Goal: Information Seeking & Learning: Learn about a topic

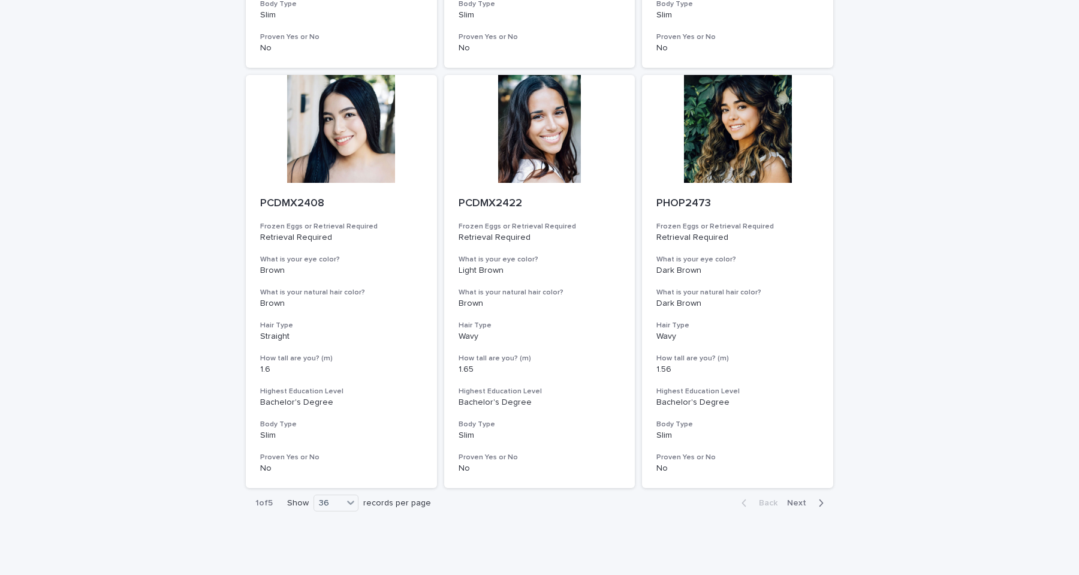
scroll to position [4739, 0]
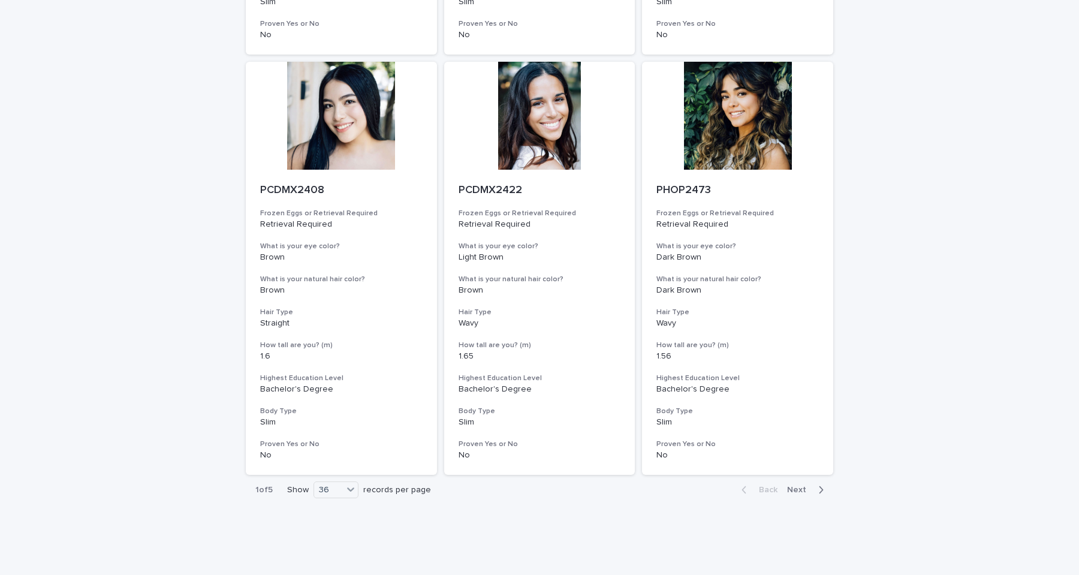
click at [796, 486] on span "Next" at bounding box center [800, 490] width 26 height 8
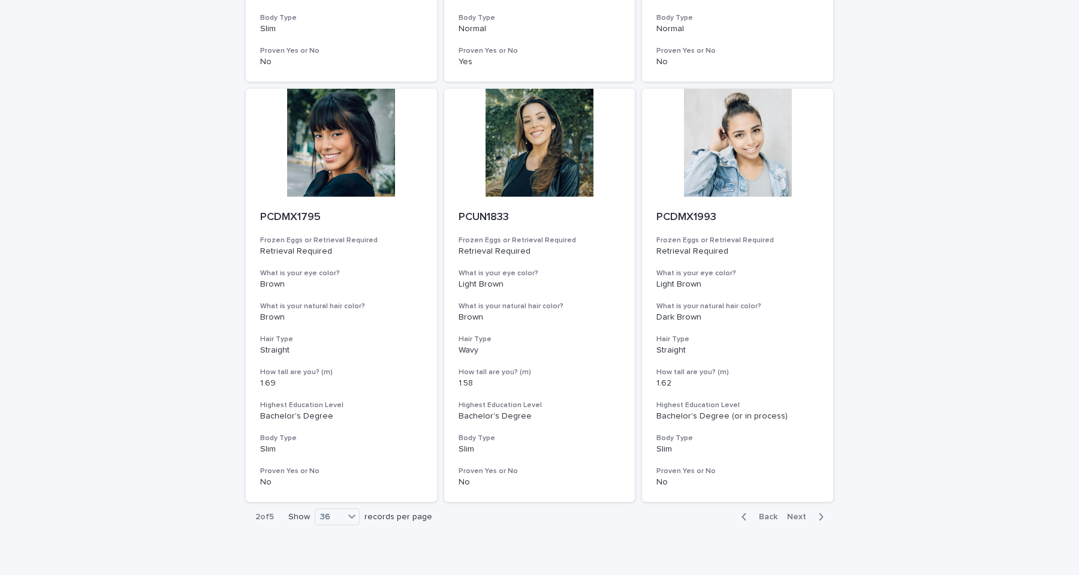
scroll to position [4739, 0]
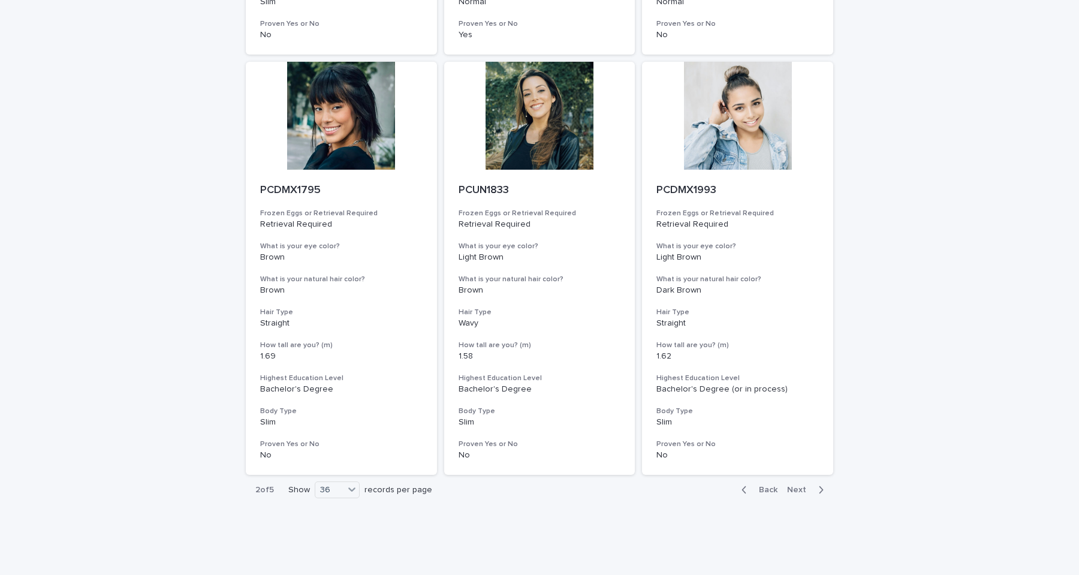
click at [796, 486] on span "Next" at bounding box center [800, 490] width 26 height 8
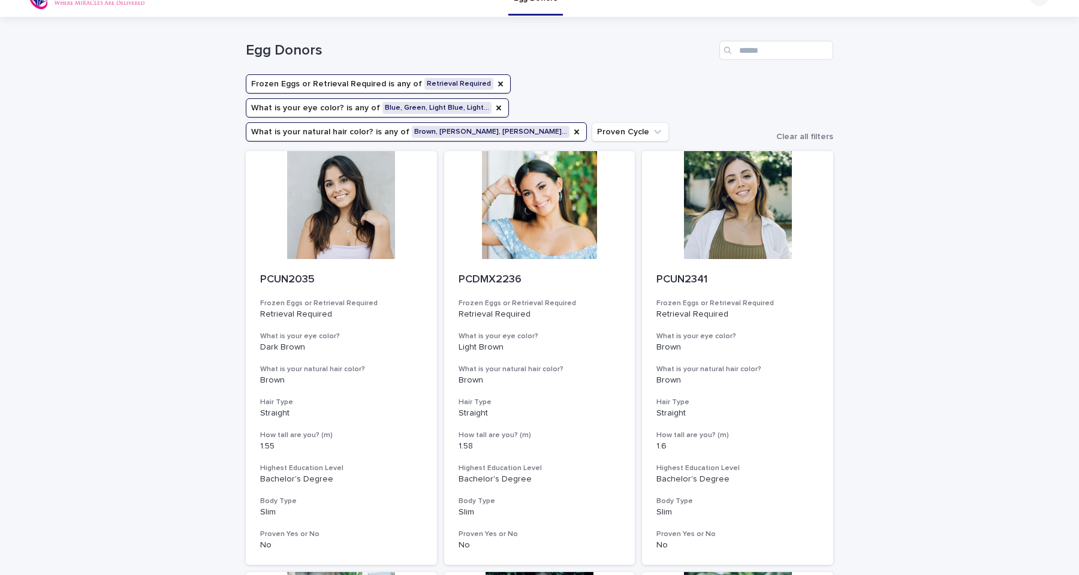
scroll to position [9, 0]
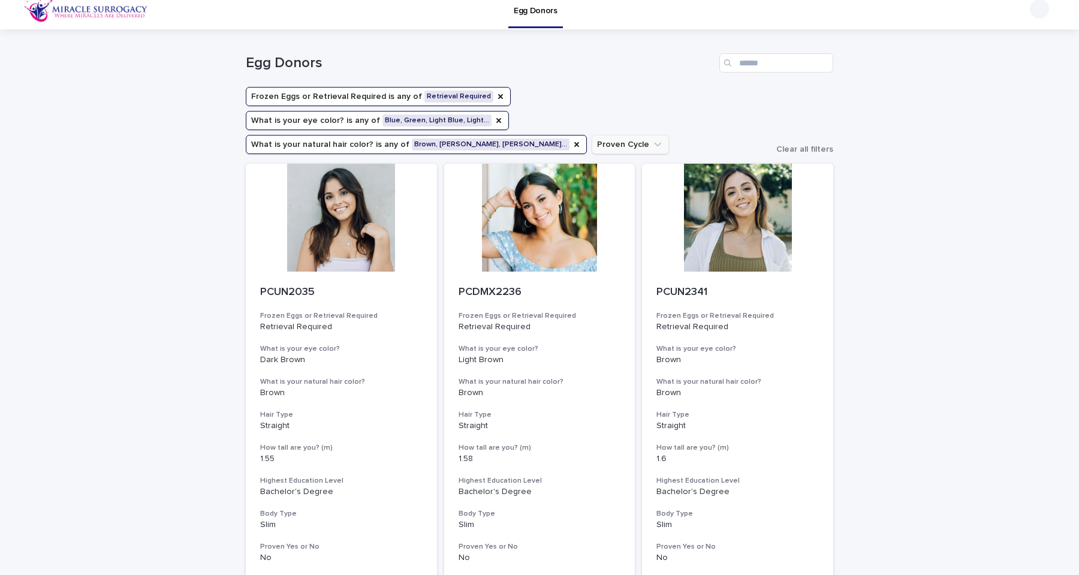
click at [652, 139] on icon "Proven Cycle" at bounding box center [658, 145] width 12 height 12
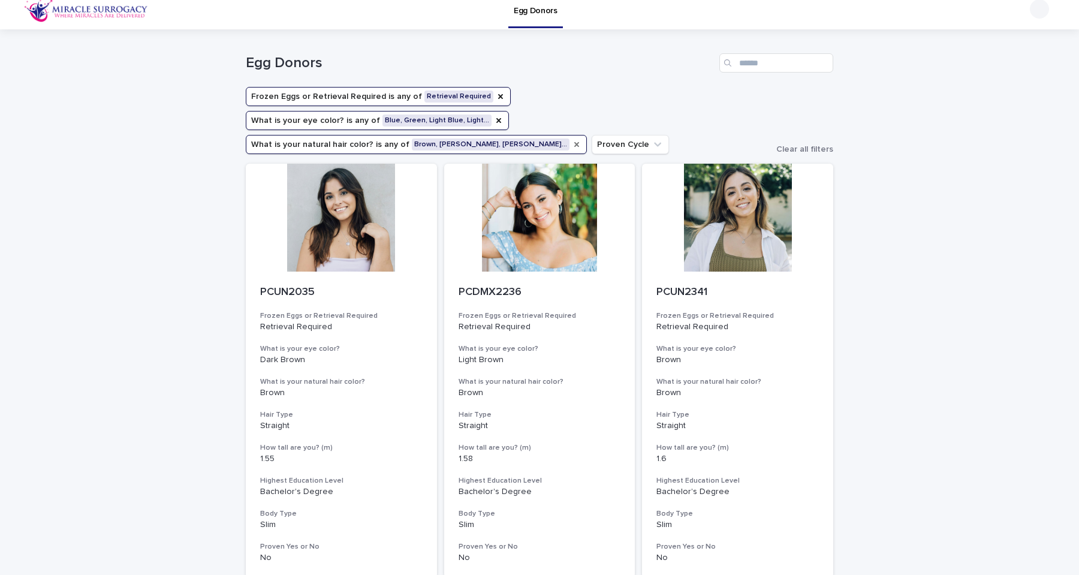
click at [572, 140] on icon "What is your natural hair color?" at bounding box center [577, 145] width 10 height 10
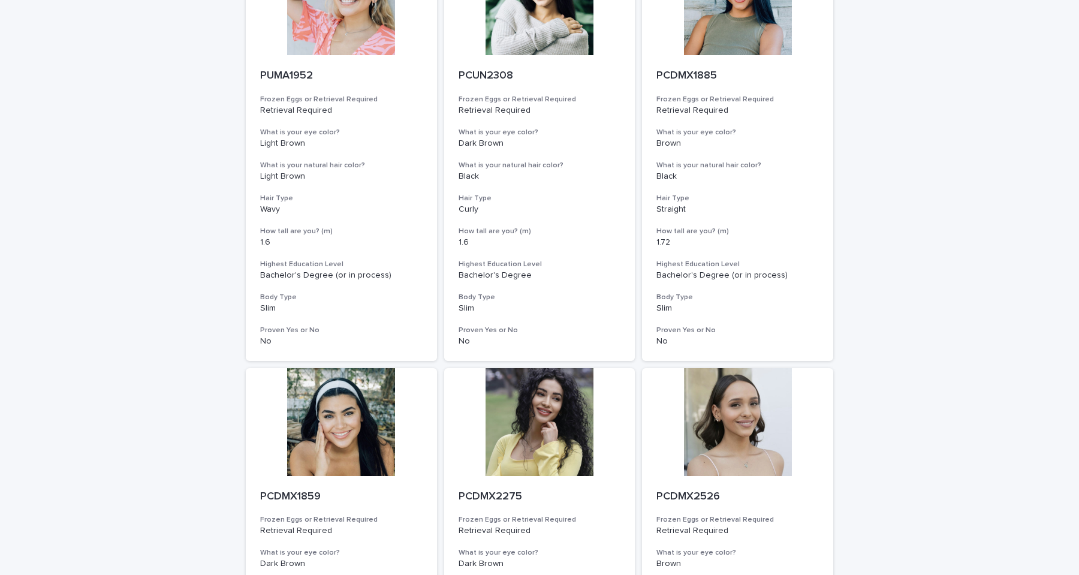
scroll to position [4739, 0]
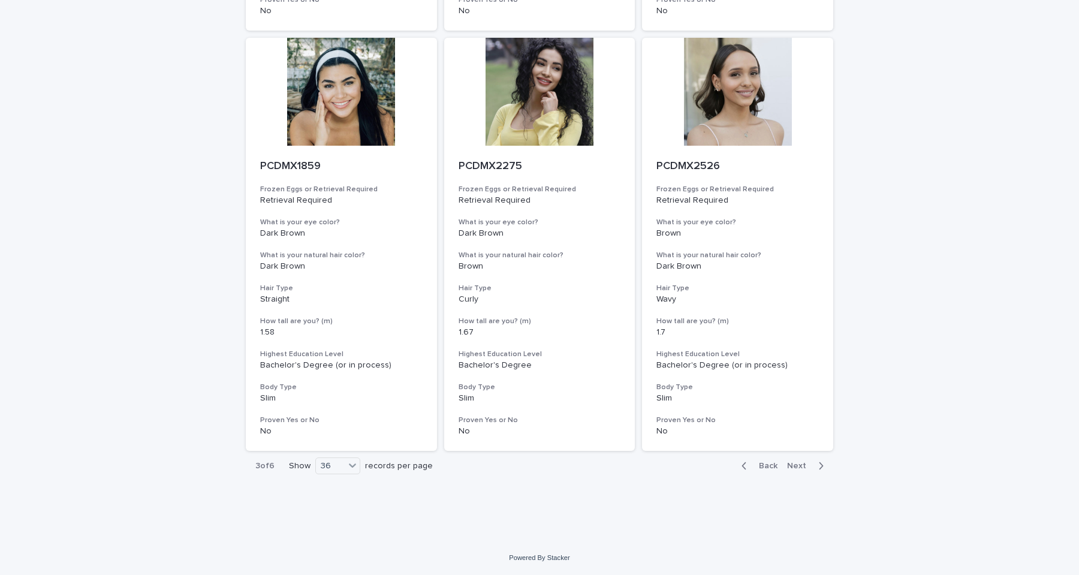
click at [761, 470] on span "Back" at bounding box center [765, 466] width 26 height 8
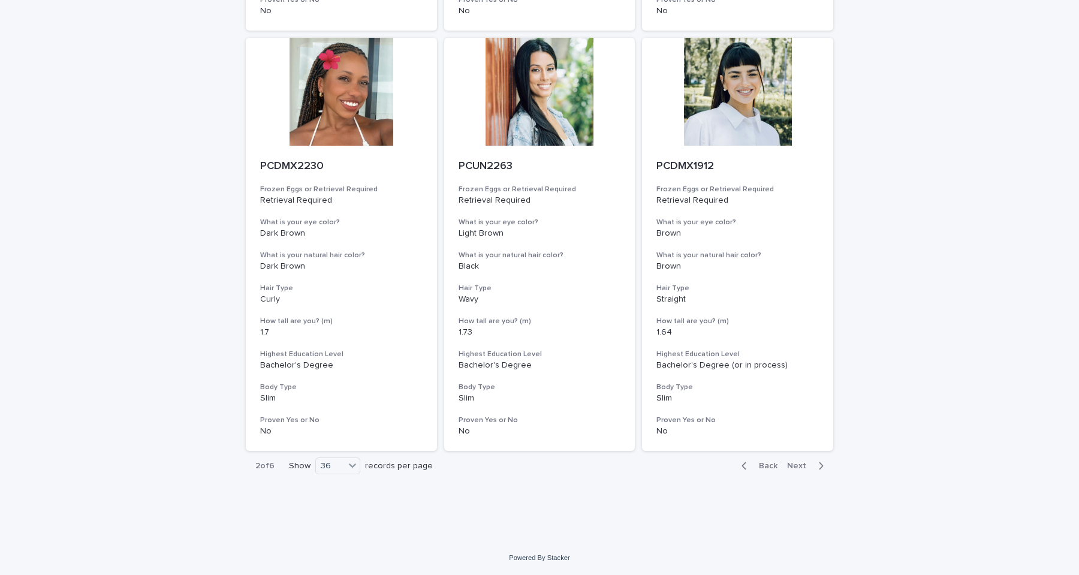
click at [763, 466] on span "Back" at bounding box center [765, 466] width 26 height 8
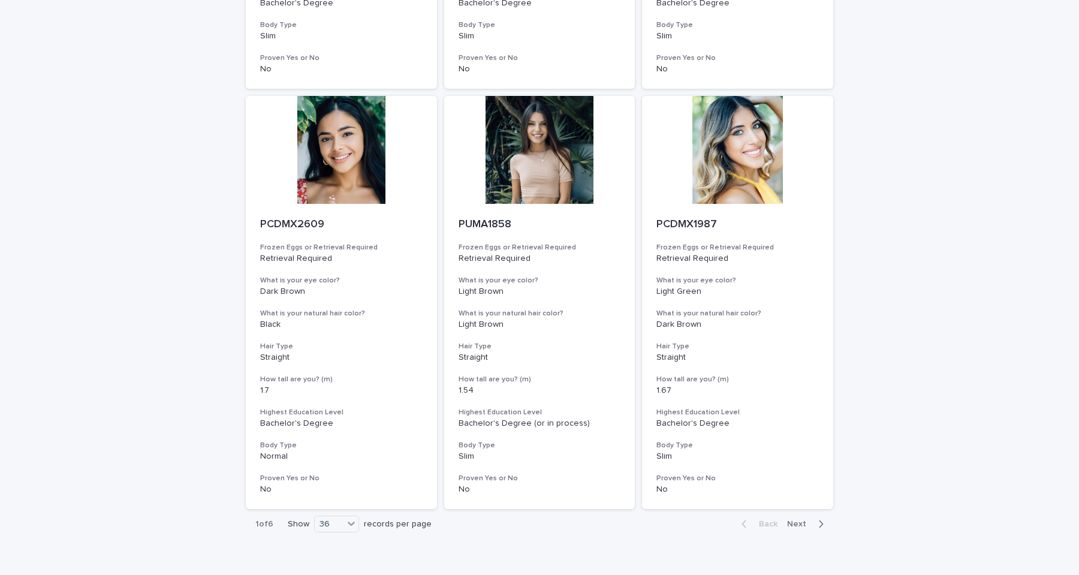
scroll to position [4739, 0]
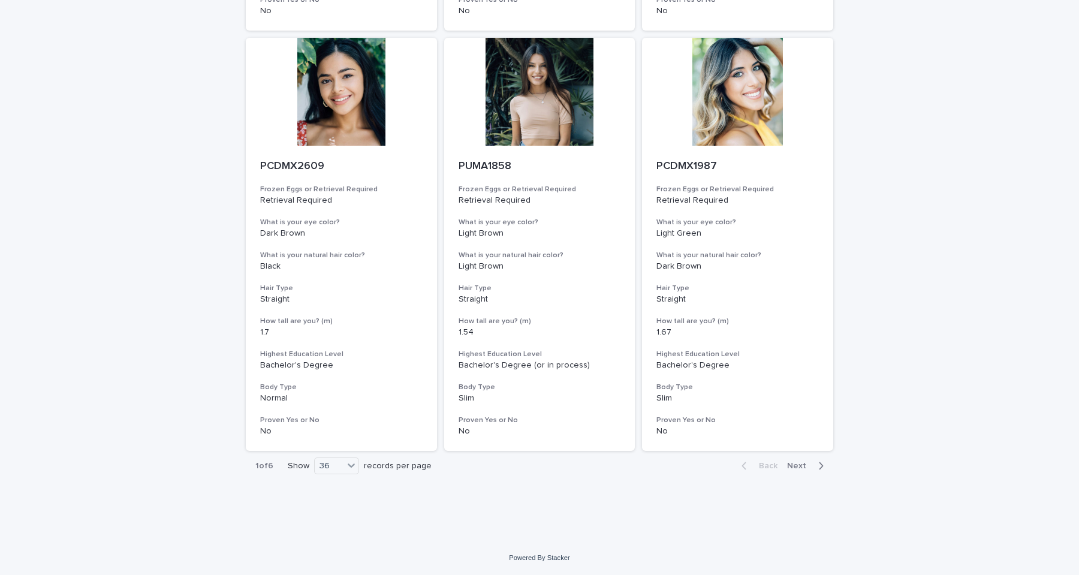
click at [793, 467] on span "Next" at bounding box center [800, 466] width 26 height 8
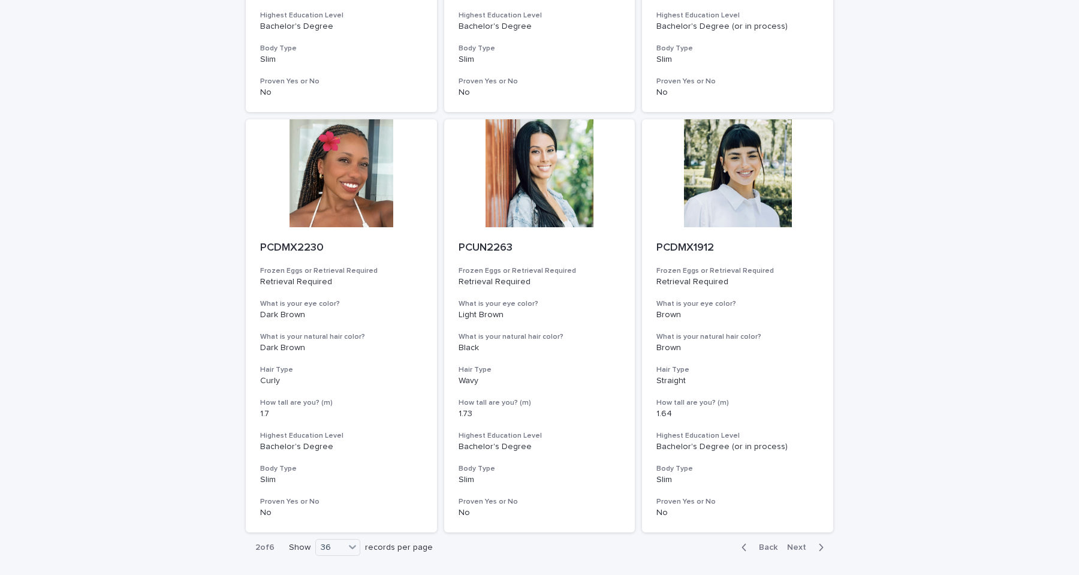
scroll to position [4739, 0]
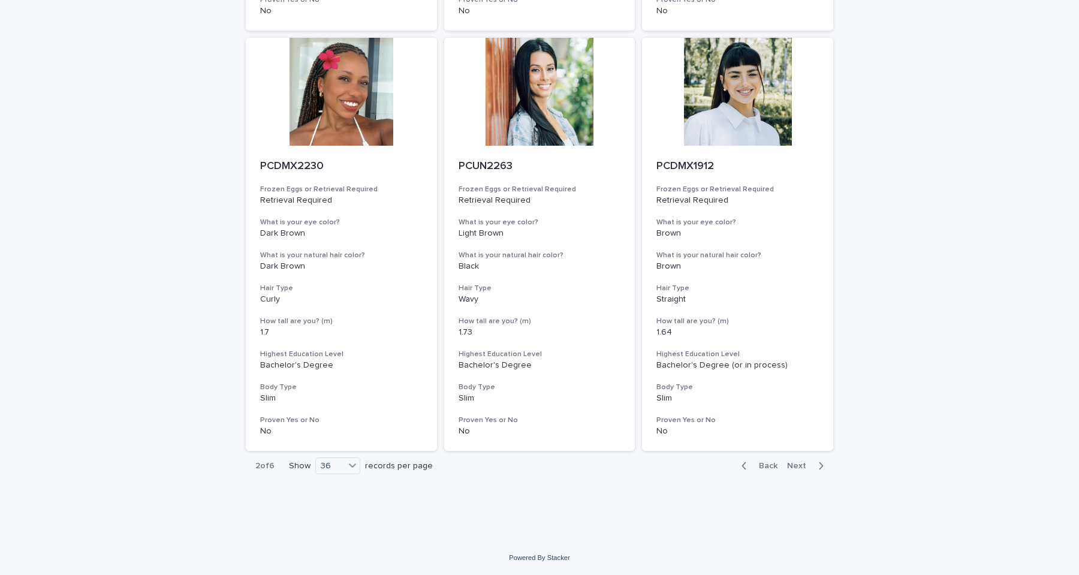
click at [795, 465] on span "Next" at bounding box center [800, 466] width 26 height 8
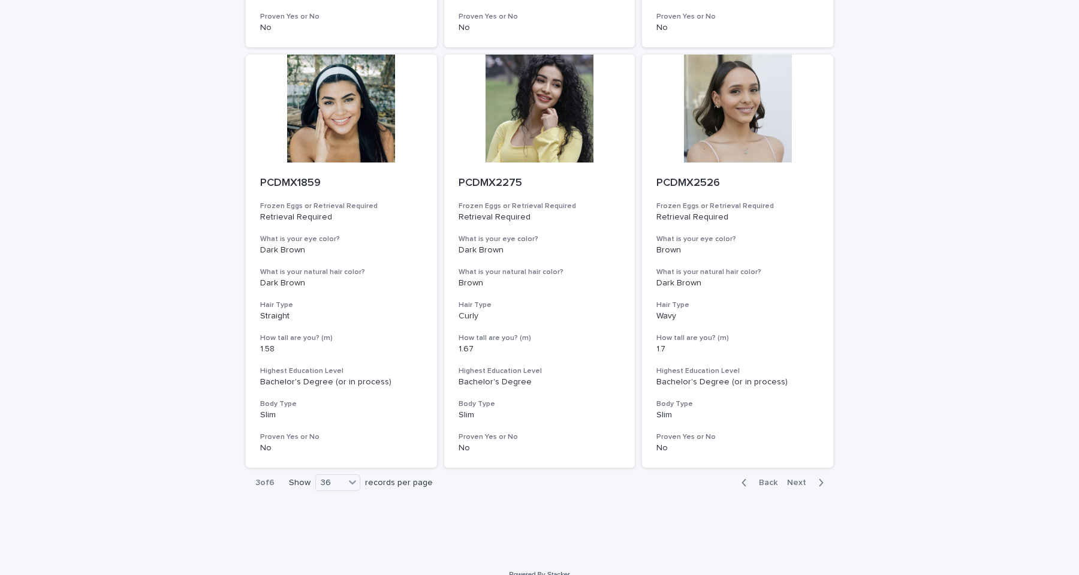
scroll to position [4734, 0]
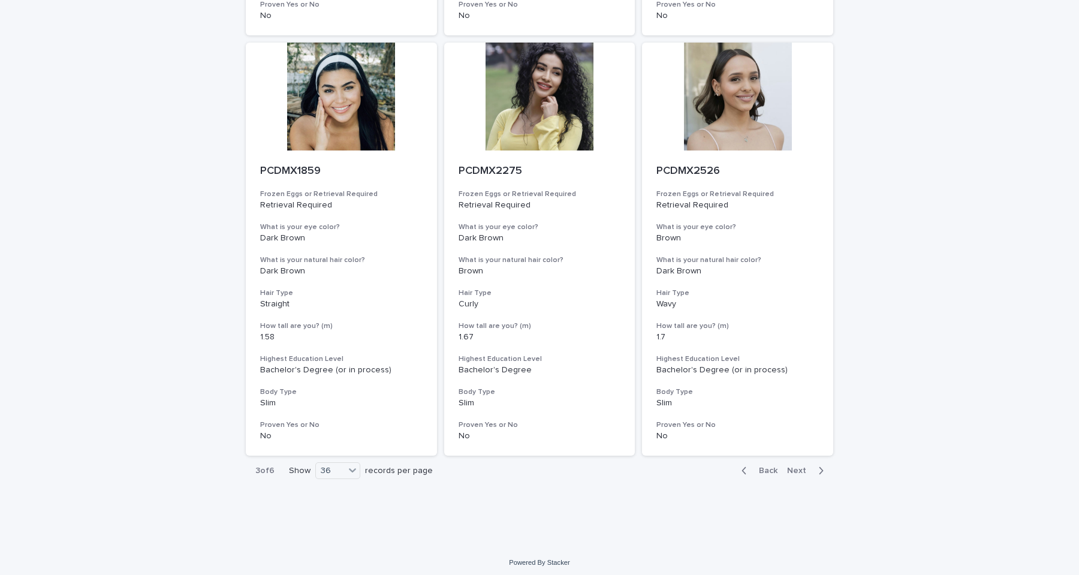
click at [796, 474] on span "Next" at bounding box center [800, 470] width 26 height 8
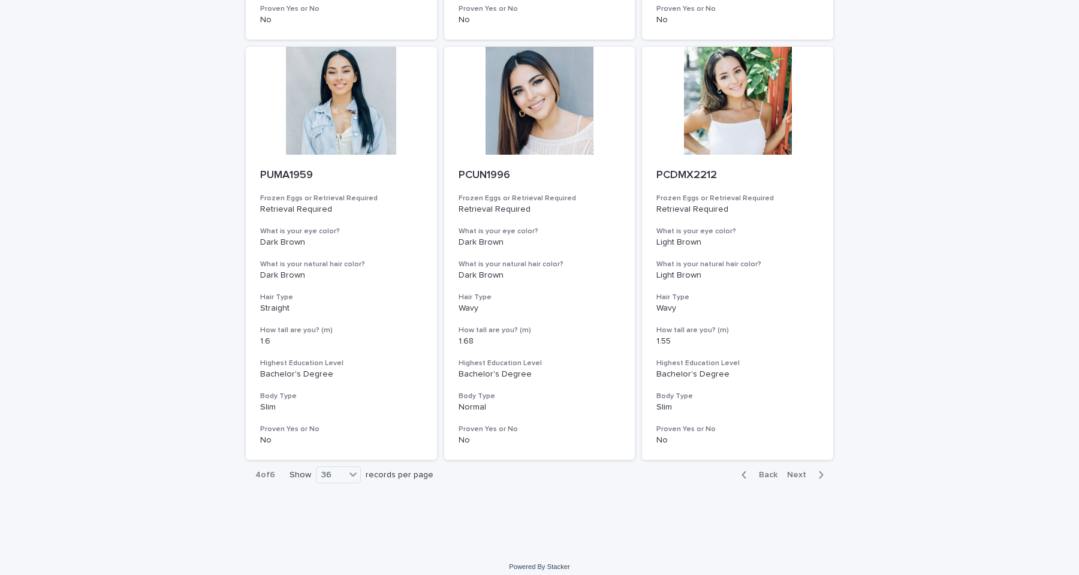
scroll to position [4739, 0]
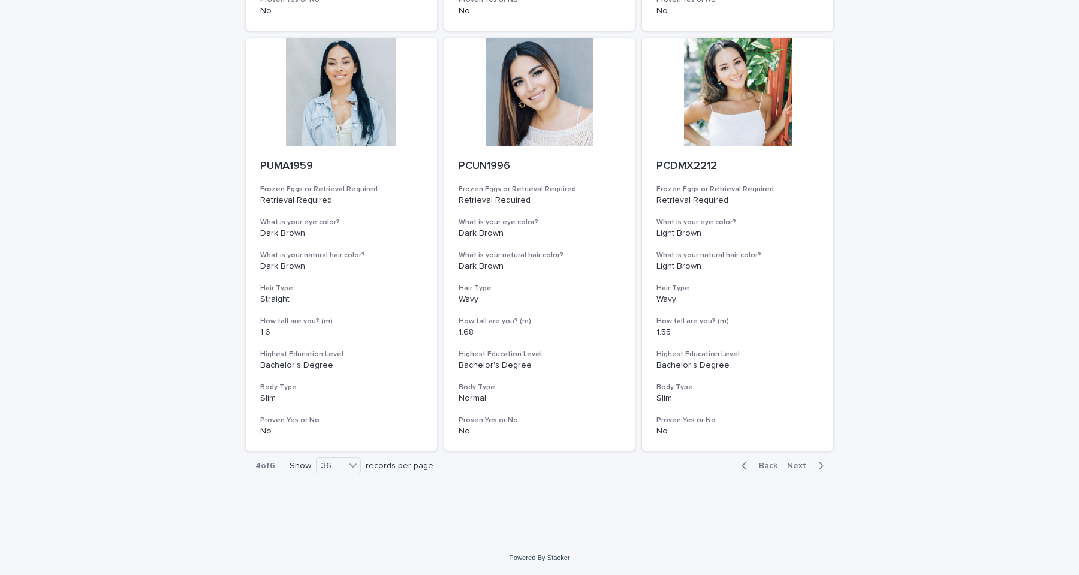
click at [800, 469] on span "Next" at bounding box center [800, 466] width 26 height 8
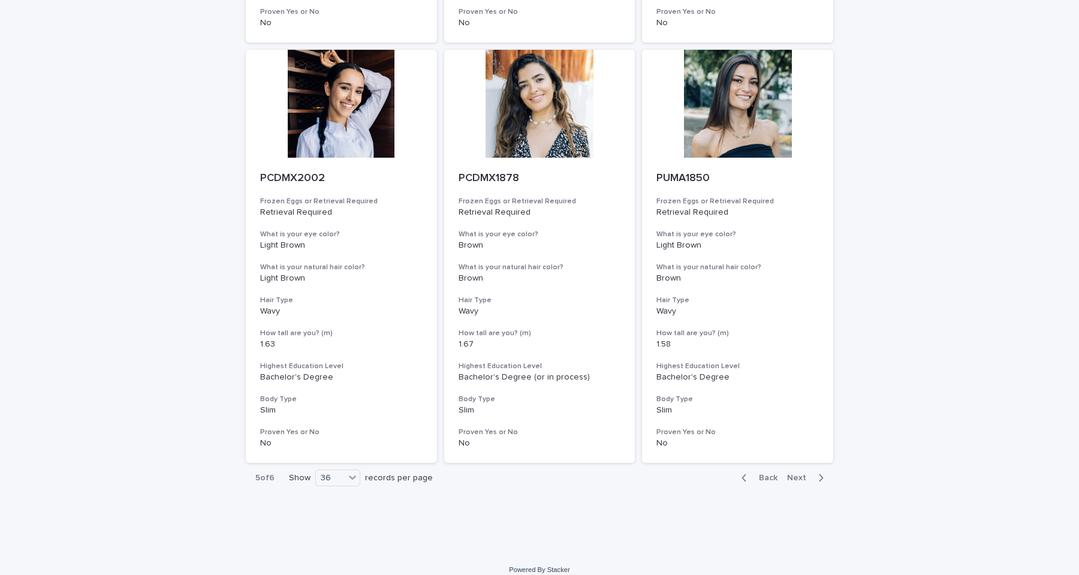
scroll to position [4739, 0]
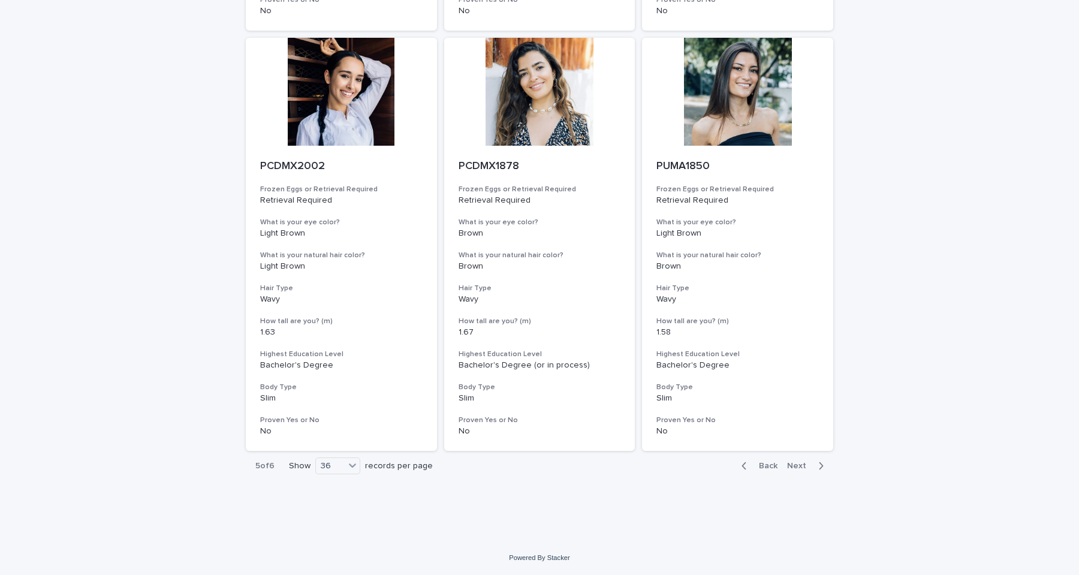
click at [797, 469] on span "Next" at bounding box center [800, 466] width 26 height 8
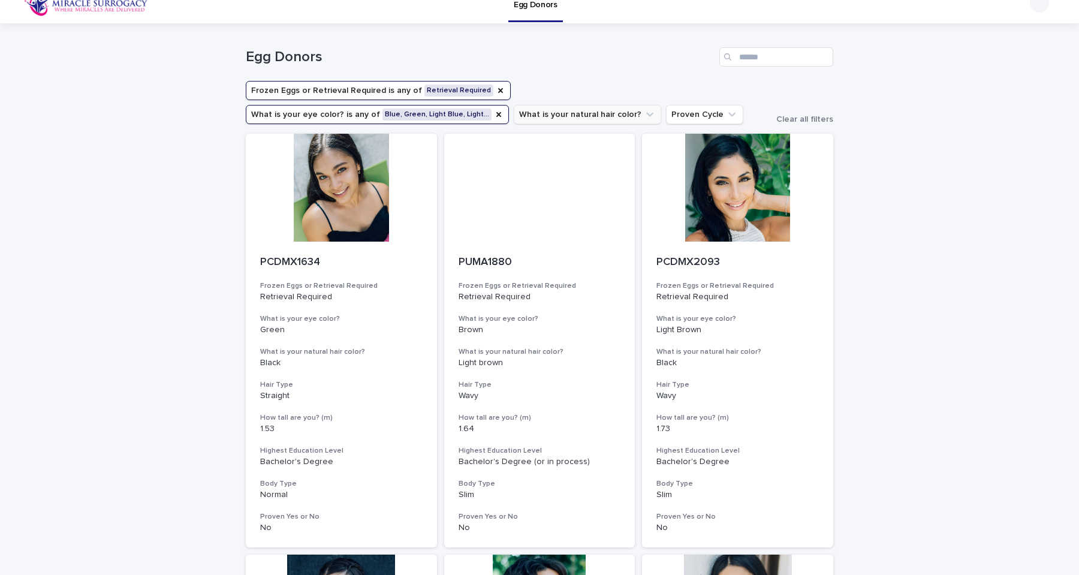
scroll to position [16, 0]
